Goal: Navigation & Orientation: Find specific page/section

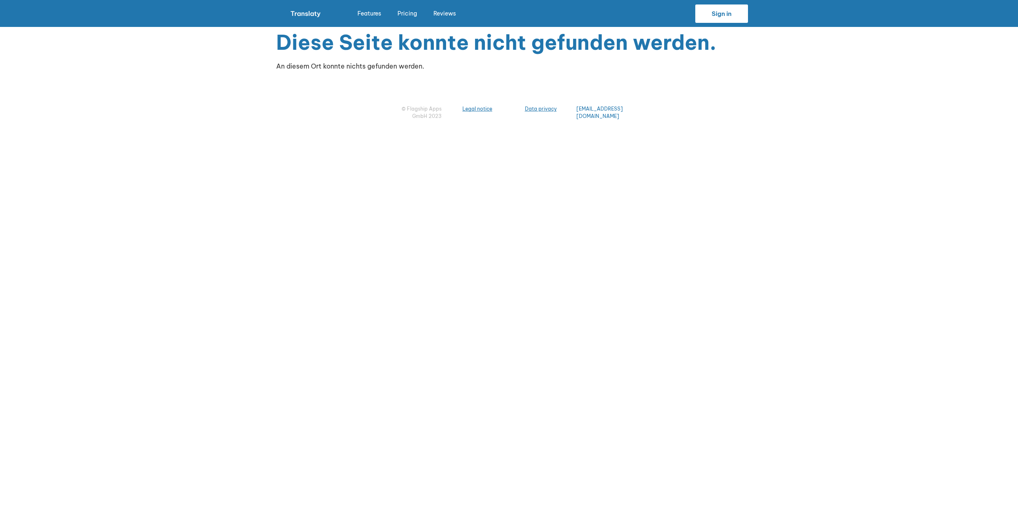
click at [309, 9] on nav "Features Pricing Reviews" at bounding box center [383, 13] width 162 height 19
click at [308, 11] on nav "Features Pricing Reviews" at bounding box center [383, 13] width 162 height 19
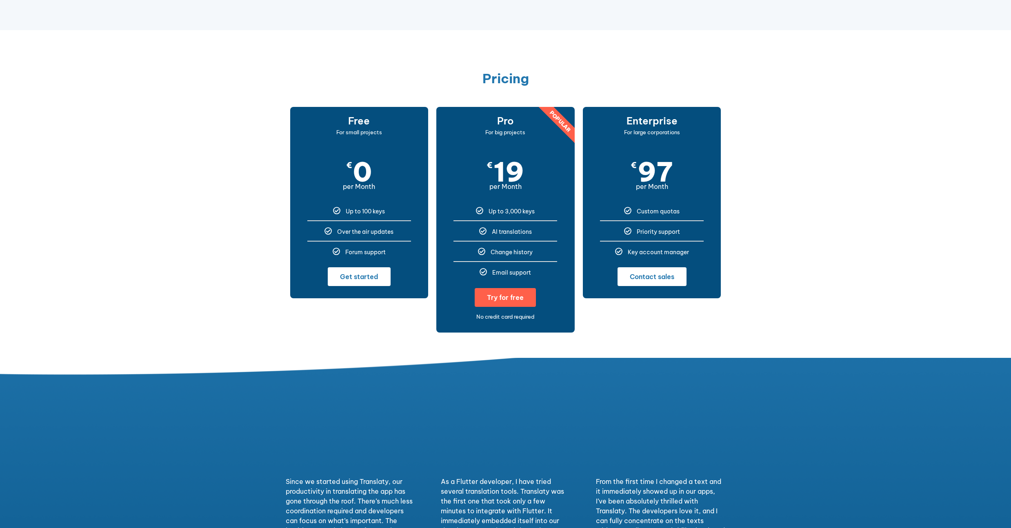
scroll to position [1468, 0]
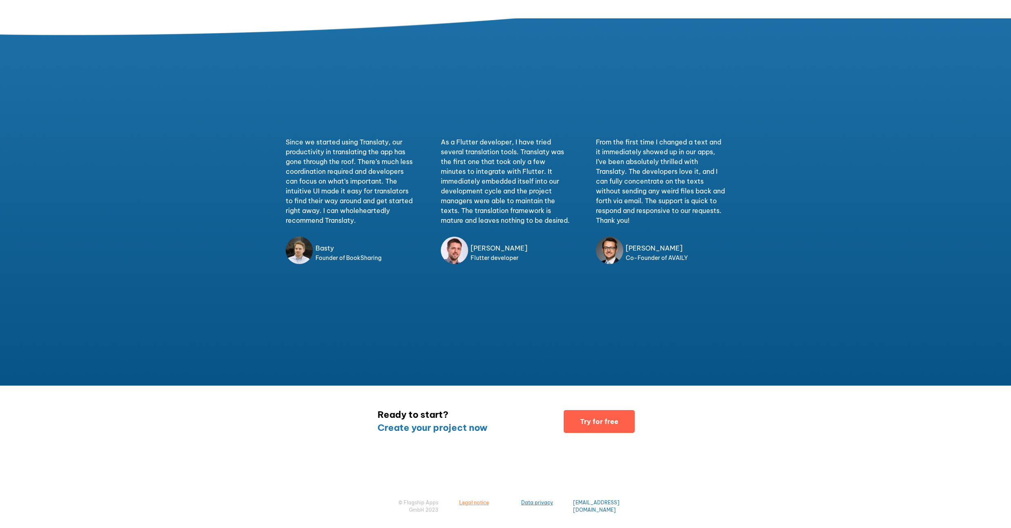
click at [479, 502] on span "Legal notice" at bounding box center [474, 503] width 30 height 6
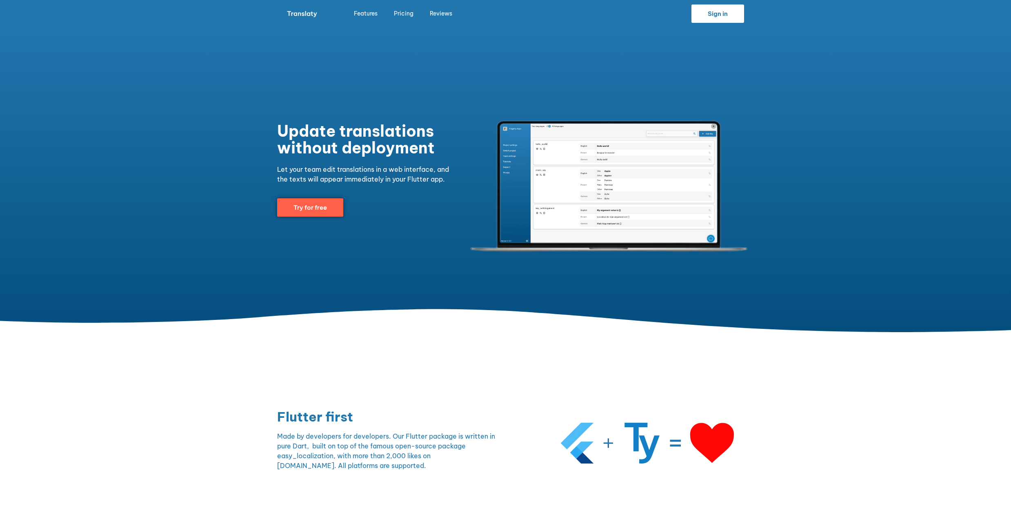
click at [184, 325] on icon at bounding box center [506, 322] width 1194 height 24
click at [217, 159] on section "Update translations without deployment Let your team edit translations in a web…" at bounding box center [505, 180] width 1011 height 306
